Goal: Find specific page/section: Find specific page/section

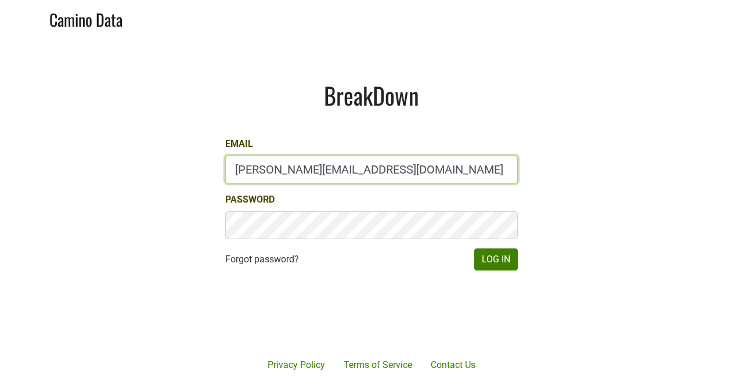
drag, startPoint x: 260, startPoint y: 171, endPoint x: 212, endPoint y: 170, distance: 48.2
click at [212, 170] on div "BreakDown Email mary@mt.wine Password Forgot password? Log In" at bounding box center [371, 175] width 348 height 245
type input "depletions@mt.wine"
click at [474, 249] on button "Log In" at bounding box center [496, 260] width 44 height 22
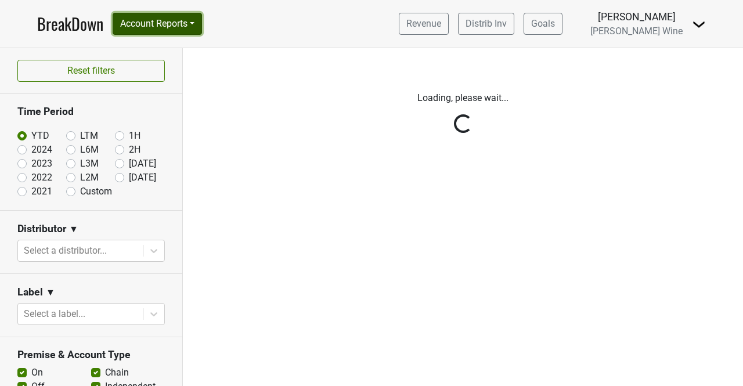
click at [171, 26] on button "Account Reports" at bounding box center [157, 24] width 89 height 22
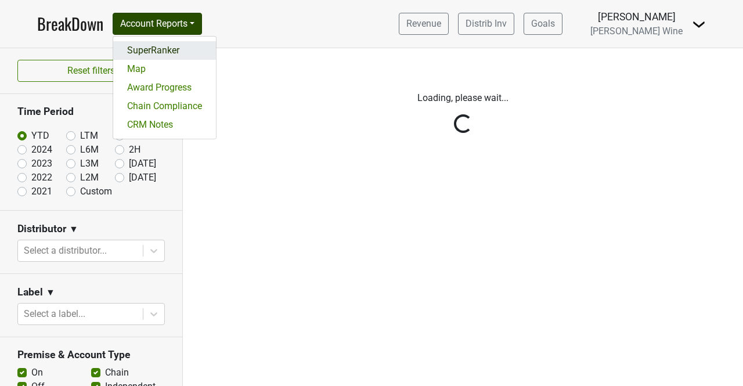
click at [164, 44] on link "SuperRanker" at bounding box center [164, 50] width 103 height 19
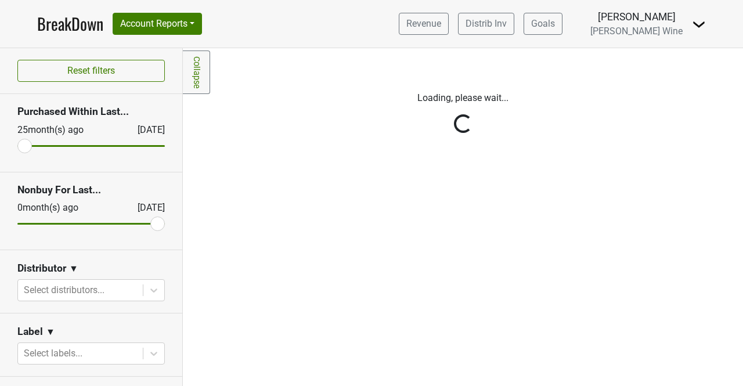
click at [48, 299] on div "Reset filters Purchased Within Last... [DATE] [DATE] Nonbuy For Last... [DATE] …" at bounding box center [91, 217] width 183 height 338
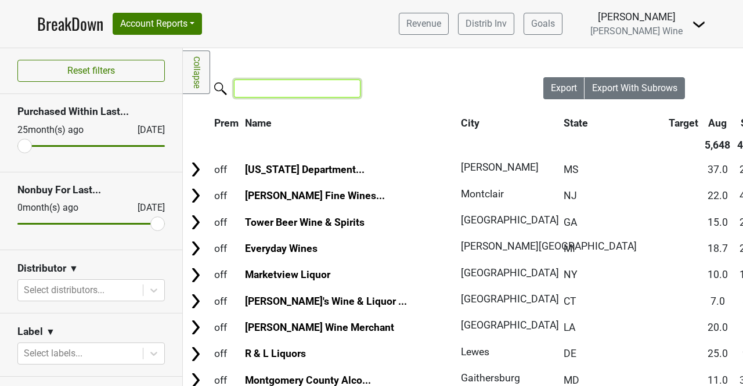
click at [264, 88] on input "search" at bounding box center [297, 89] width 127 height 18
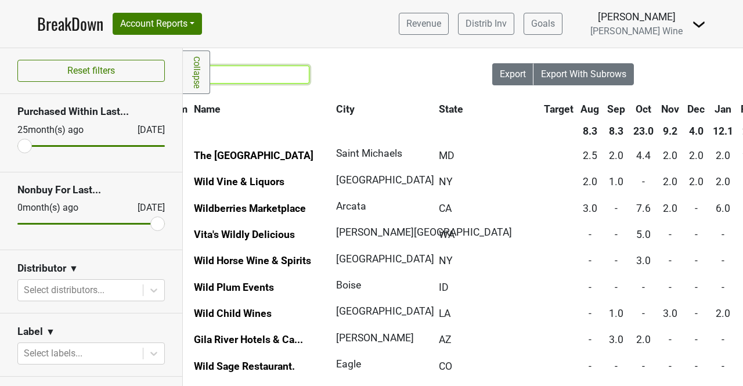
scroll to position [21, 0]
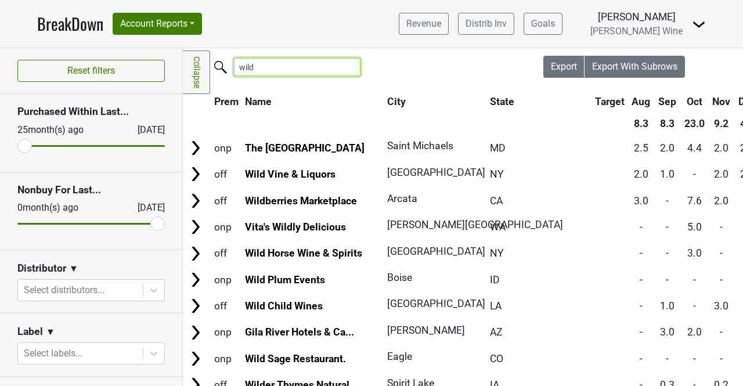
type input "wild"
click at [280, 306] on link "Wild Child Wines" at bounding box center [284, 306] width 78 height 12
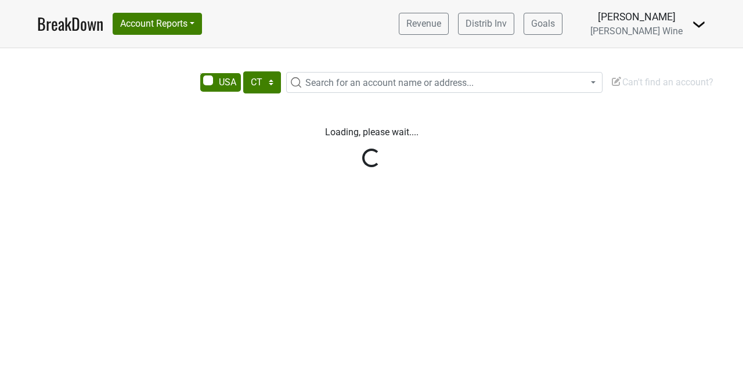
select select "CT"
